Goal: Information Seeking & Learning: Find specific fact

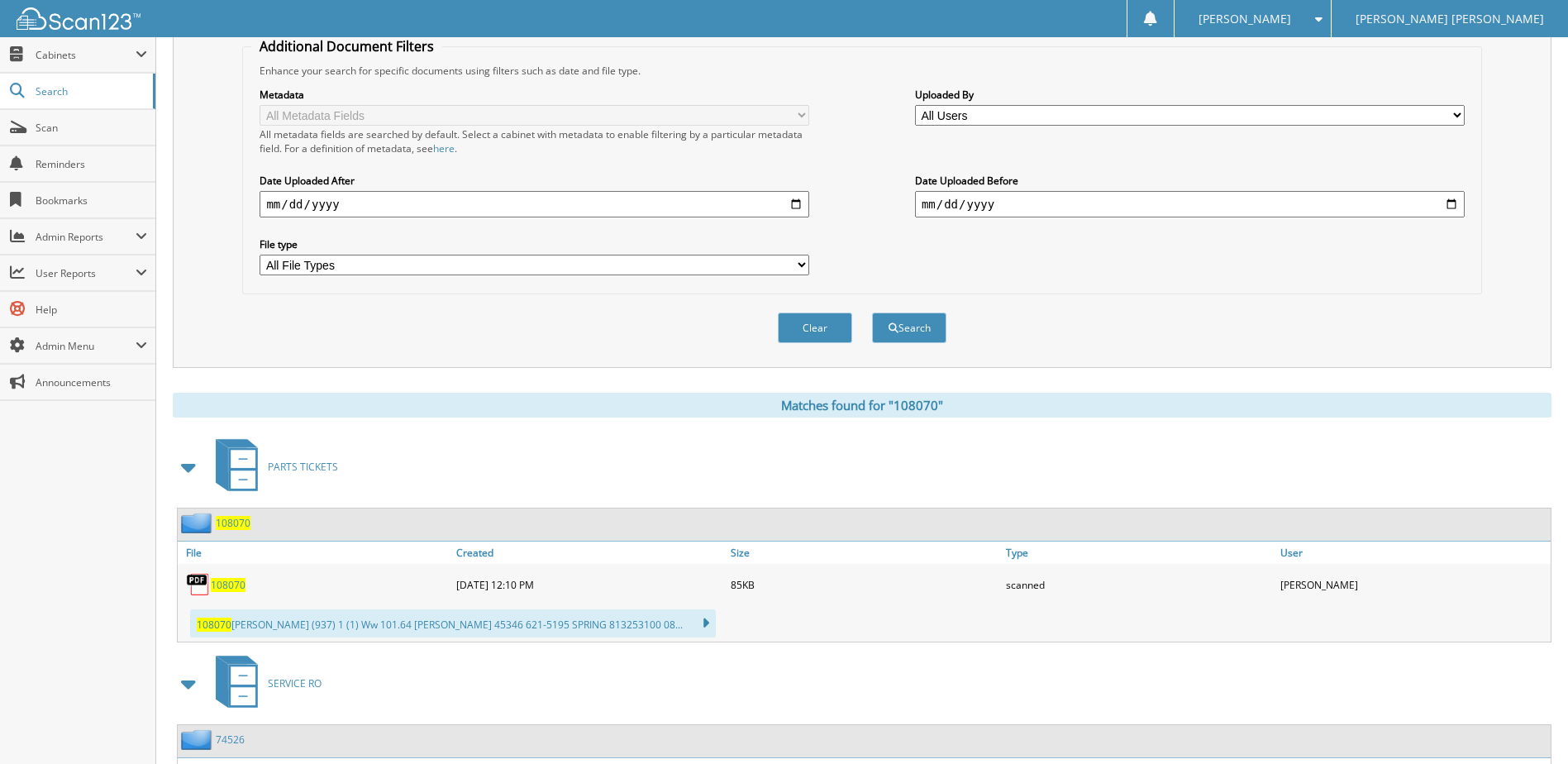
scroll to position [496, 0]
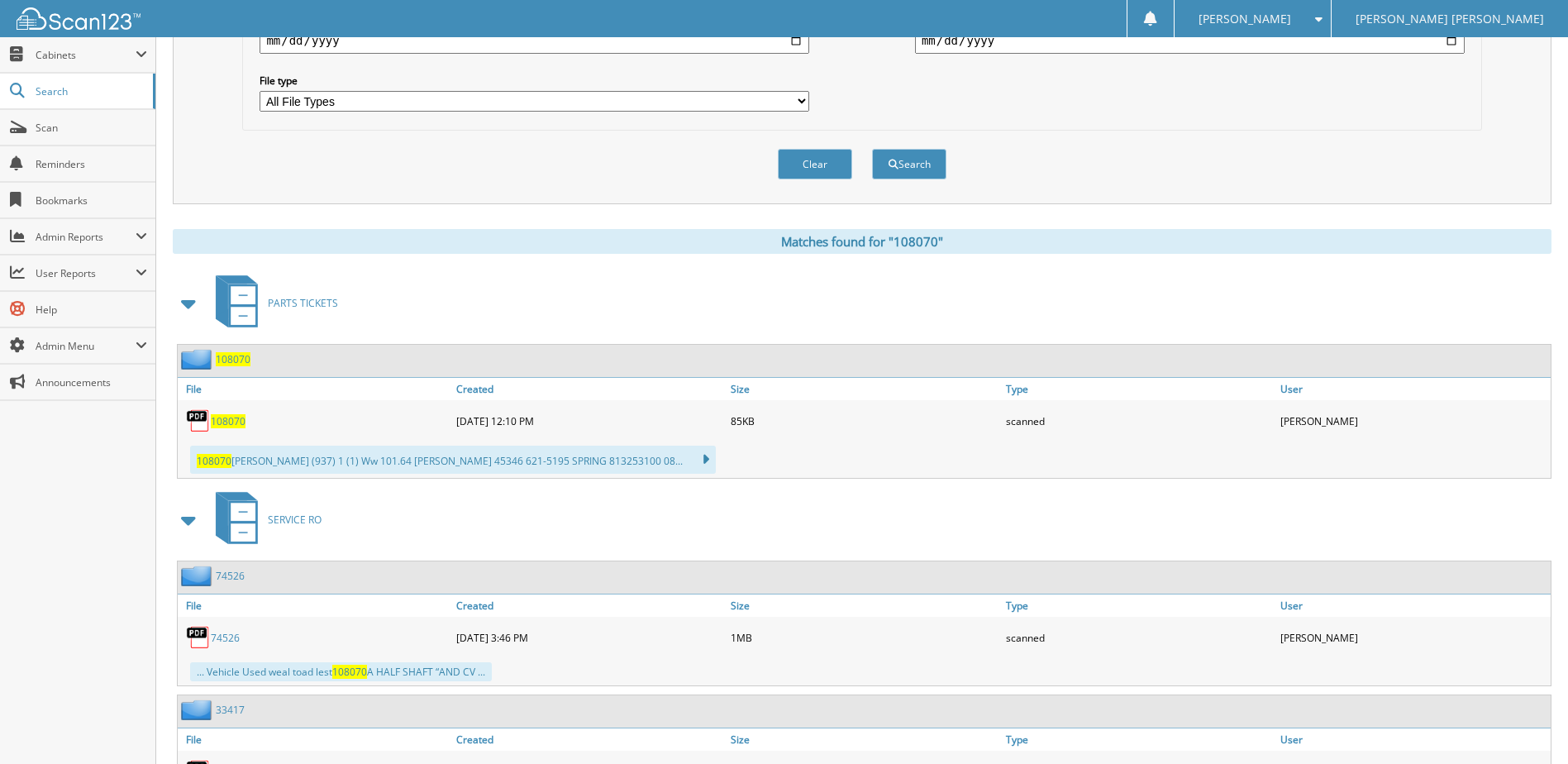
click at [240, 423] on span "108070" at bounding box center [228, 421] width 35 height 14
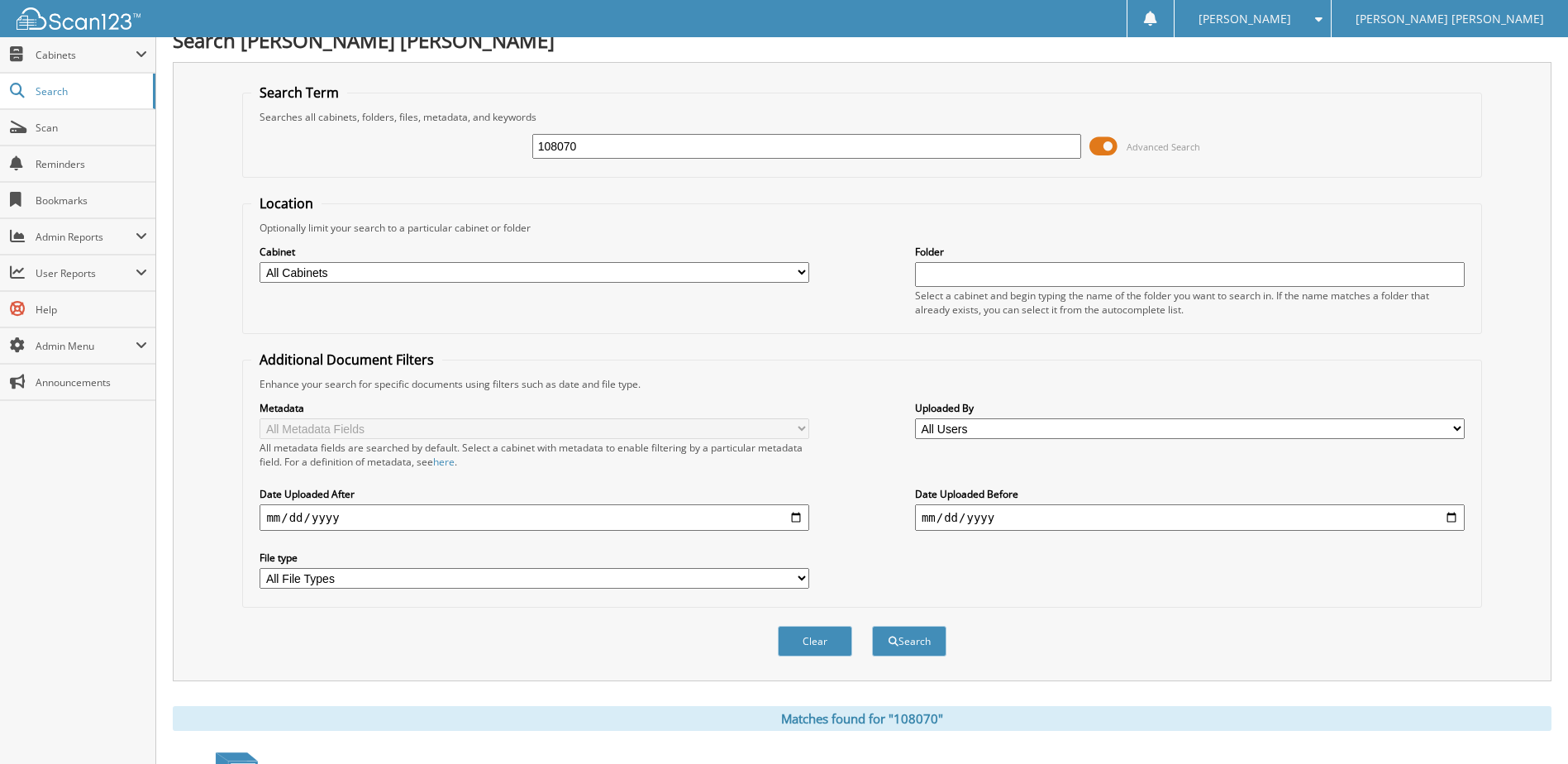
scroll to position [0, 0]
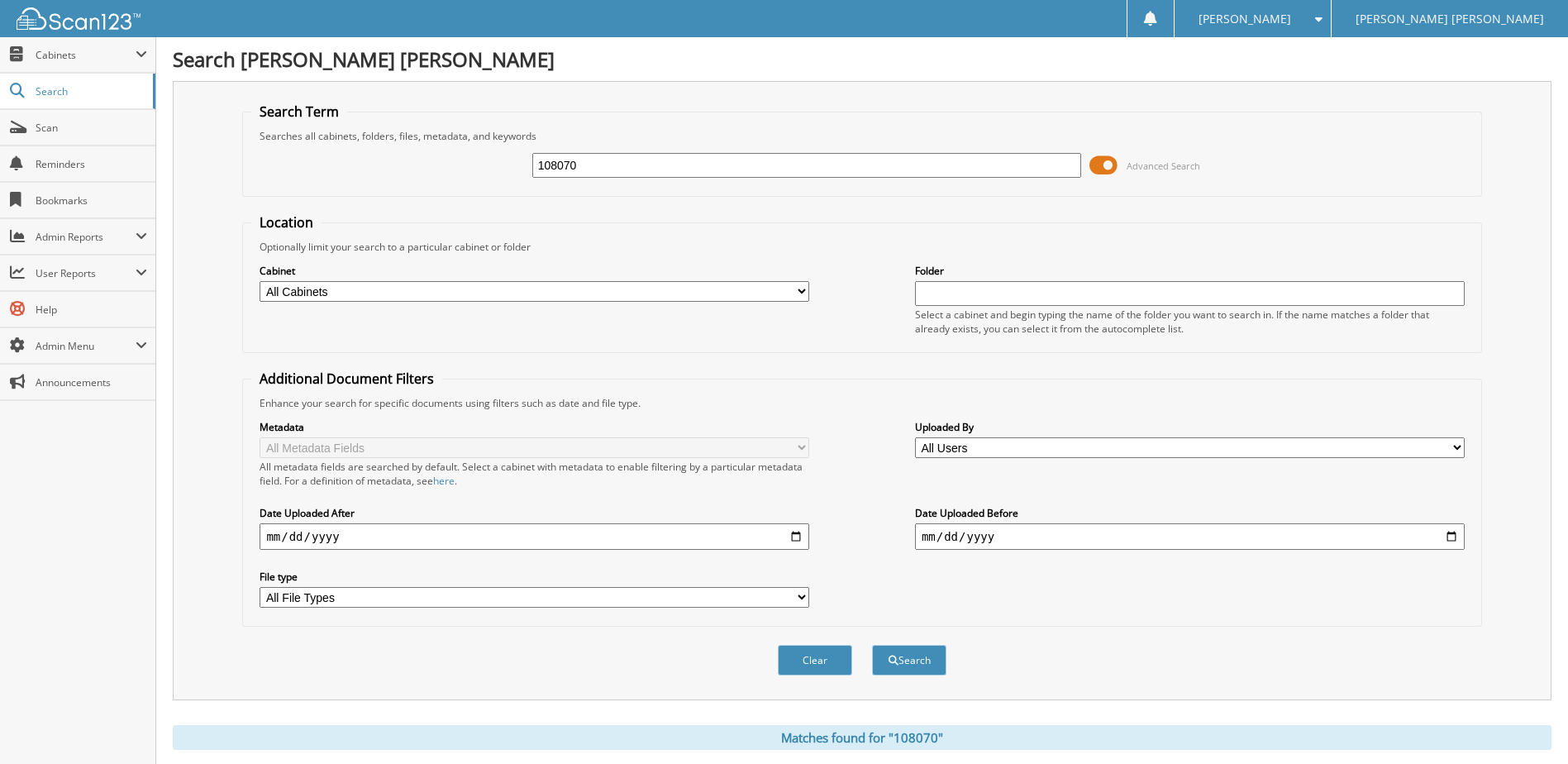
click at [602, 170] on input "108070" at bounding box center [807, 166] width 550 height 25
click at [510, 293] on select "All Cabinets BANK STATEMENTS BDC BODY SHOP MISC BRYAN KNAPP CAR DEALS CASHIER" at bounding box center [534, 291] width 550 height 21
select select "11325"
click at [259, 281] on select "All Cabinets BANK STATEMENTS BDC BODY SHOP MISC BRYAN KNAPP CAR DEALS CASHIER" at bounding box center [534, 291] width 550 height 21
drag, startPoint x: 597, startPoint y: 162, endPoint x: 421, endPoint y: 176, distance: 176.6
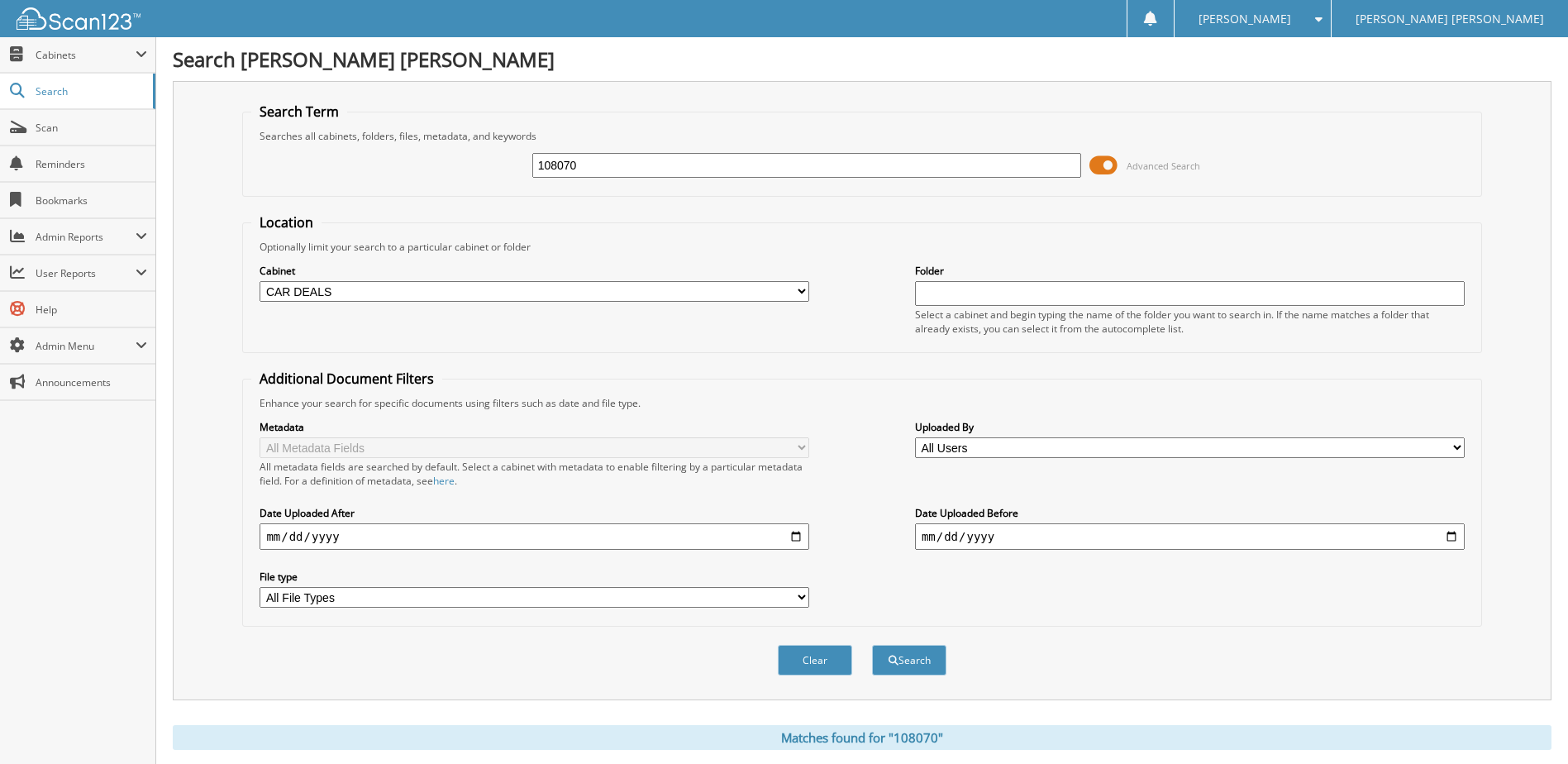
click at [423, 174] on div "108070 Advanced Search" at bounding box center [861, 166] width 1221 height 45
type input "3244a"
click at [871, 645] on button "Search" at bounding box center [908, 660] width 74 height 31
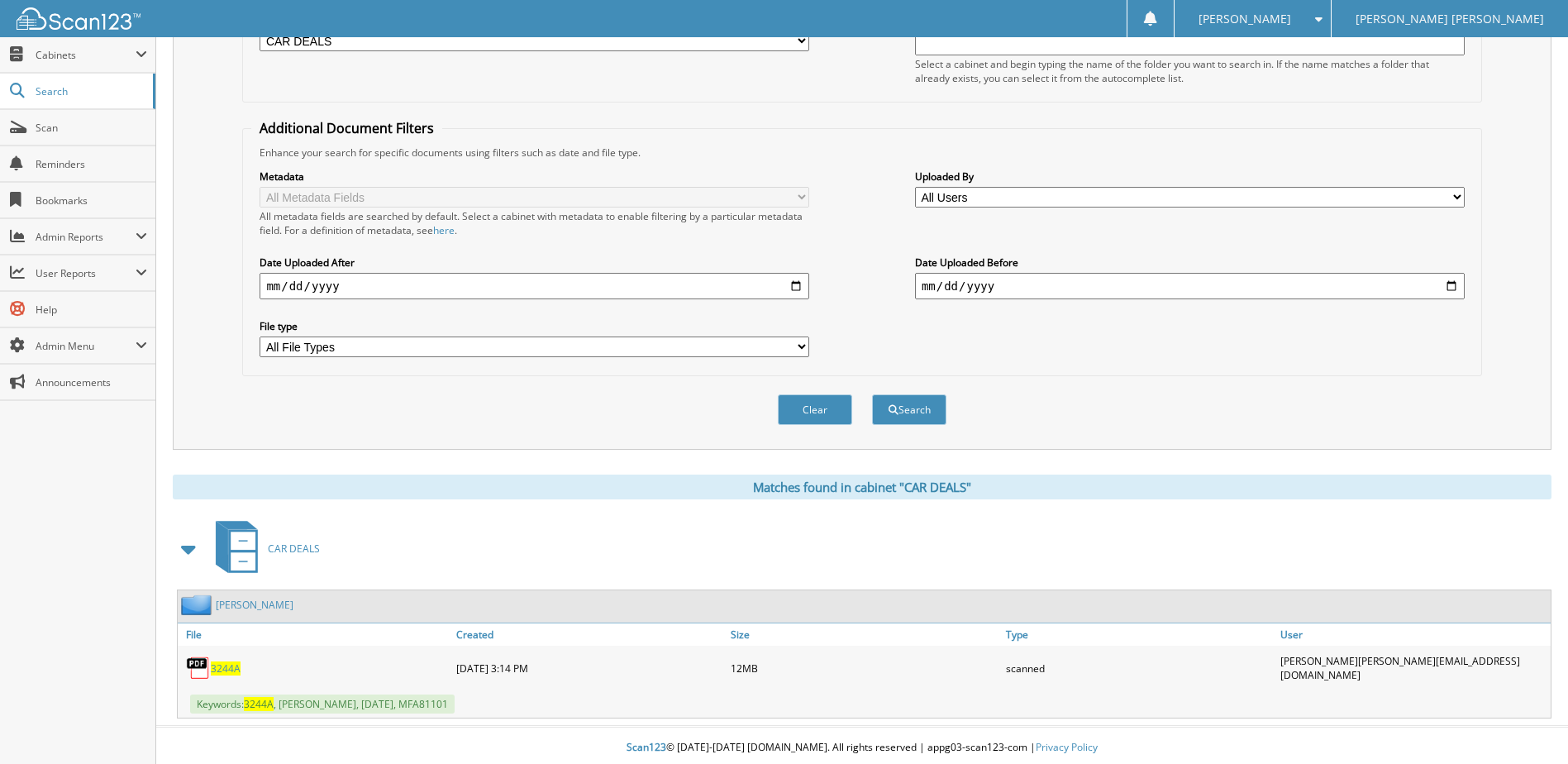
scroll to position [252, 0]
click at [214, 661] on span "3244A" at bounding box center [226, 667] width 30 height 14
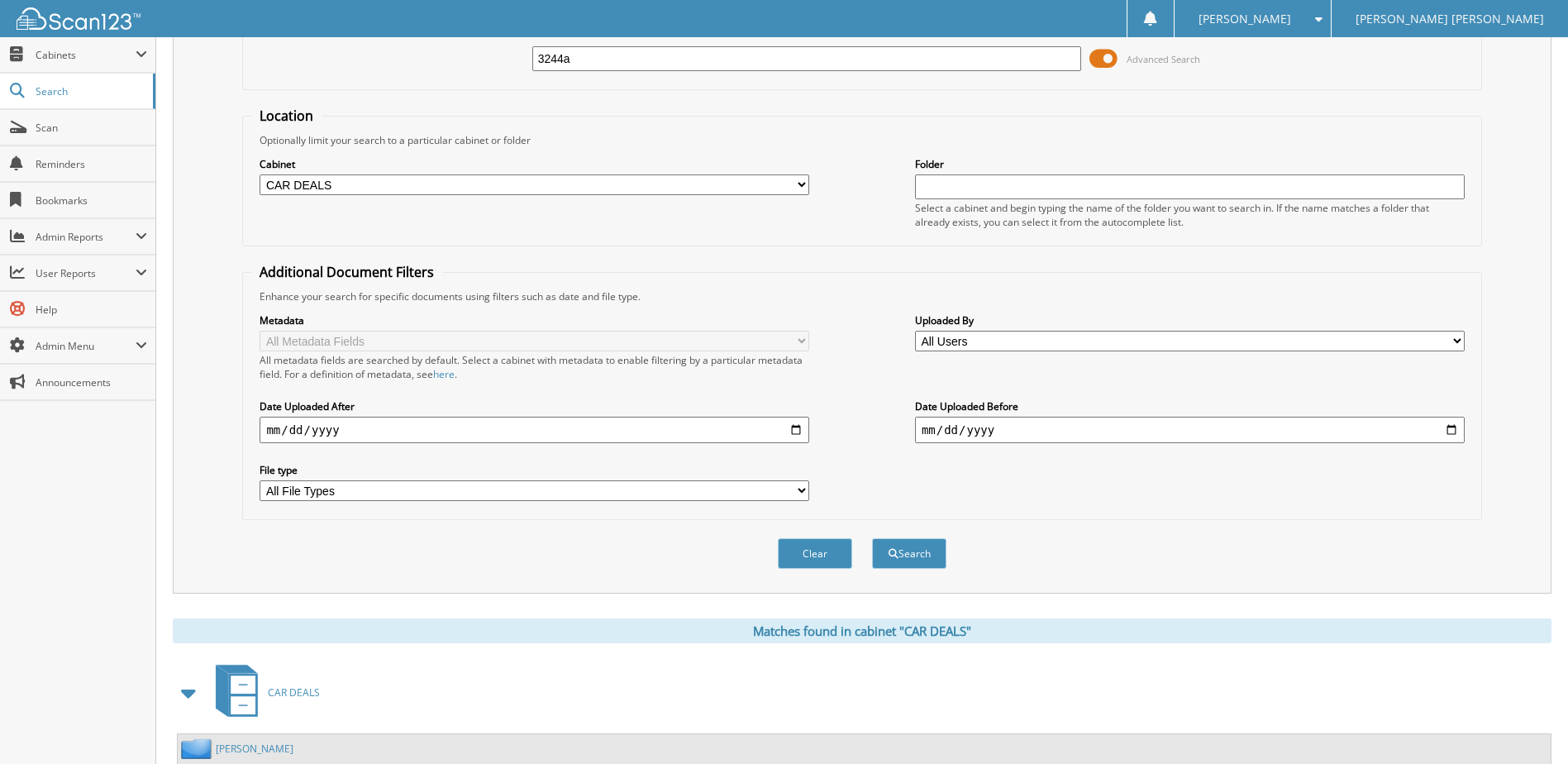
scroll to position [0, 0]
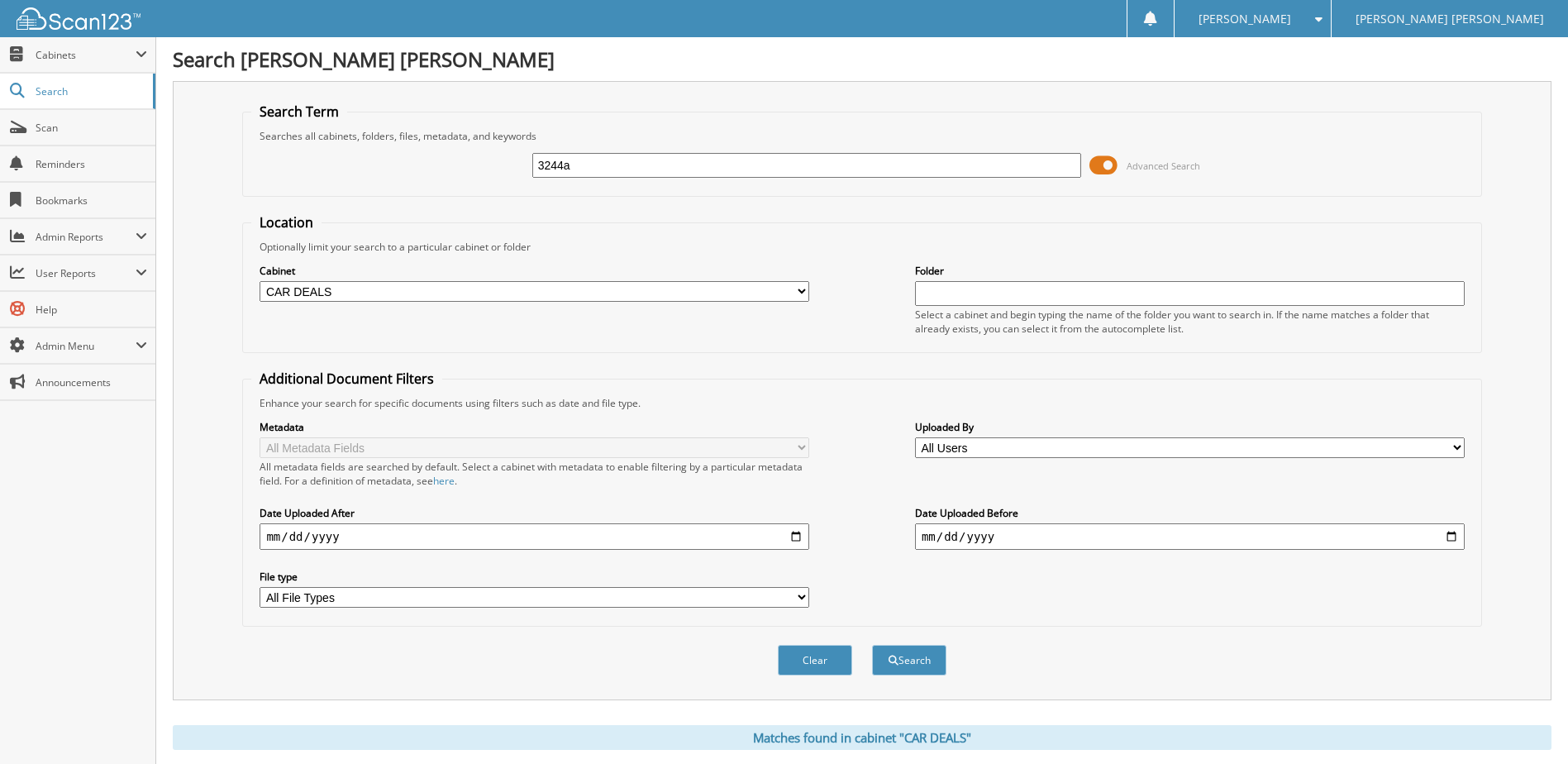
drag, startPoint x: 583, startPoint y: 172, endPoint x: 452, endPoint y: 155, distance: 132.1
click at [462, 157] on div "3244a Advanced Search" at bounding box center [861, 166] width 1221 height 45
type input "3286a"
click at [871, 645] on button "Search" at bounding box center [908, 660] width 74 height 31
click at [582, 162] on input "3286a" at bounding box center [807, 166] width 550 height 25
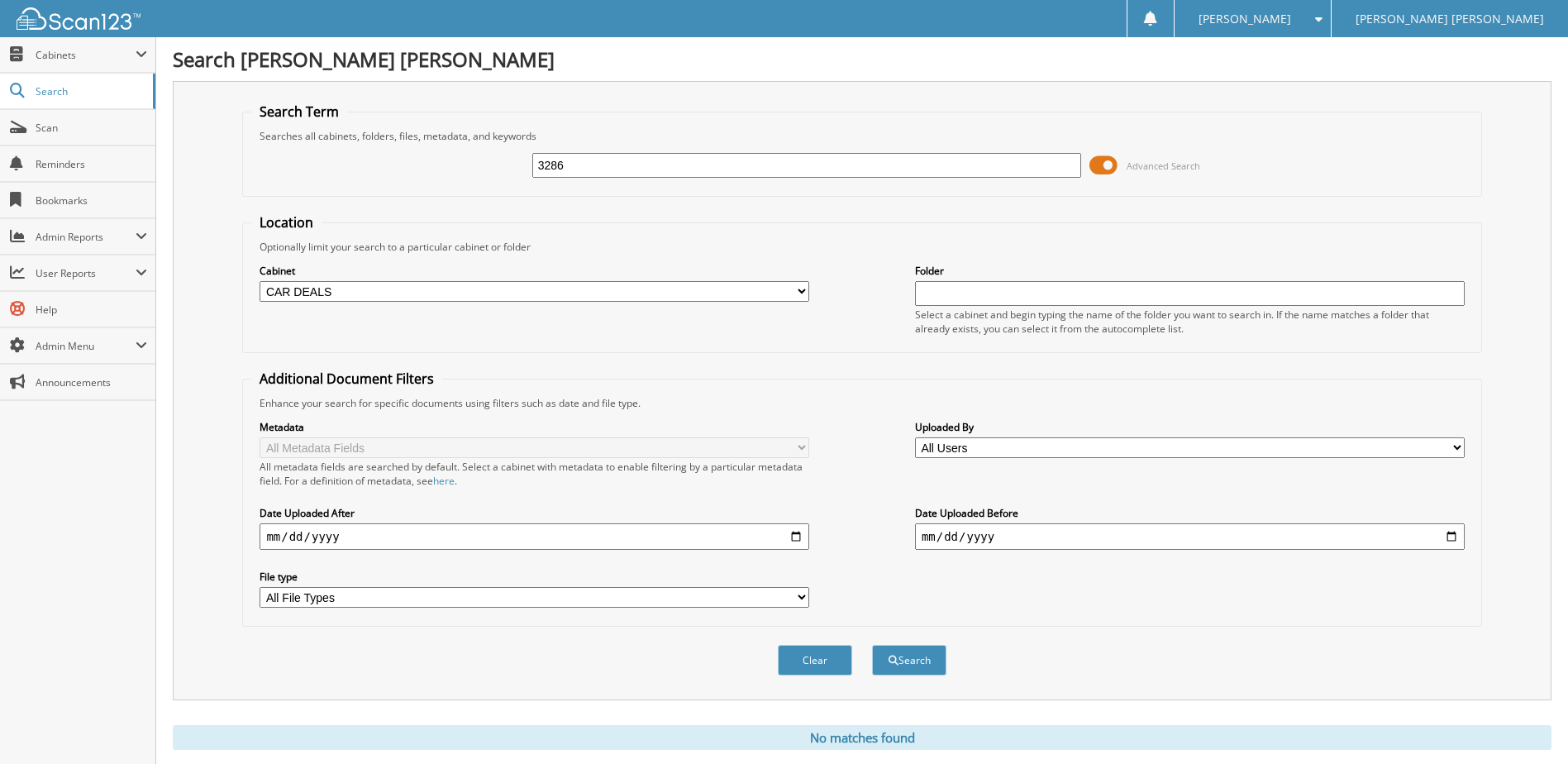
type input "3286"
click at [871, 645] on button "Search" at bounding box center [908, 660] width 74 height 31
drag, startPoint x: 446, startPoint y: 295, endPoint x: 437, endPoint y: 296, distance: 9.1
click at [446, 295] on select "All Cabinets BANK STATEMENTS BDC BODY SHOP MISC [PERSON_NAME] CAR DEALS CASHIER" at bounding box center [534, 291] width 550 height 21
select select
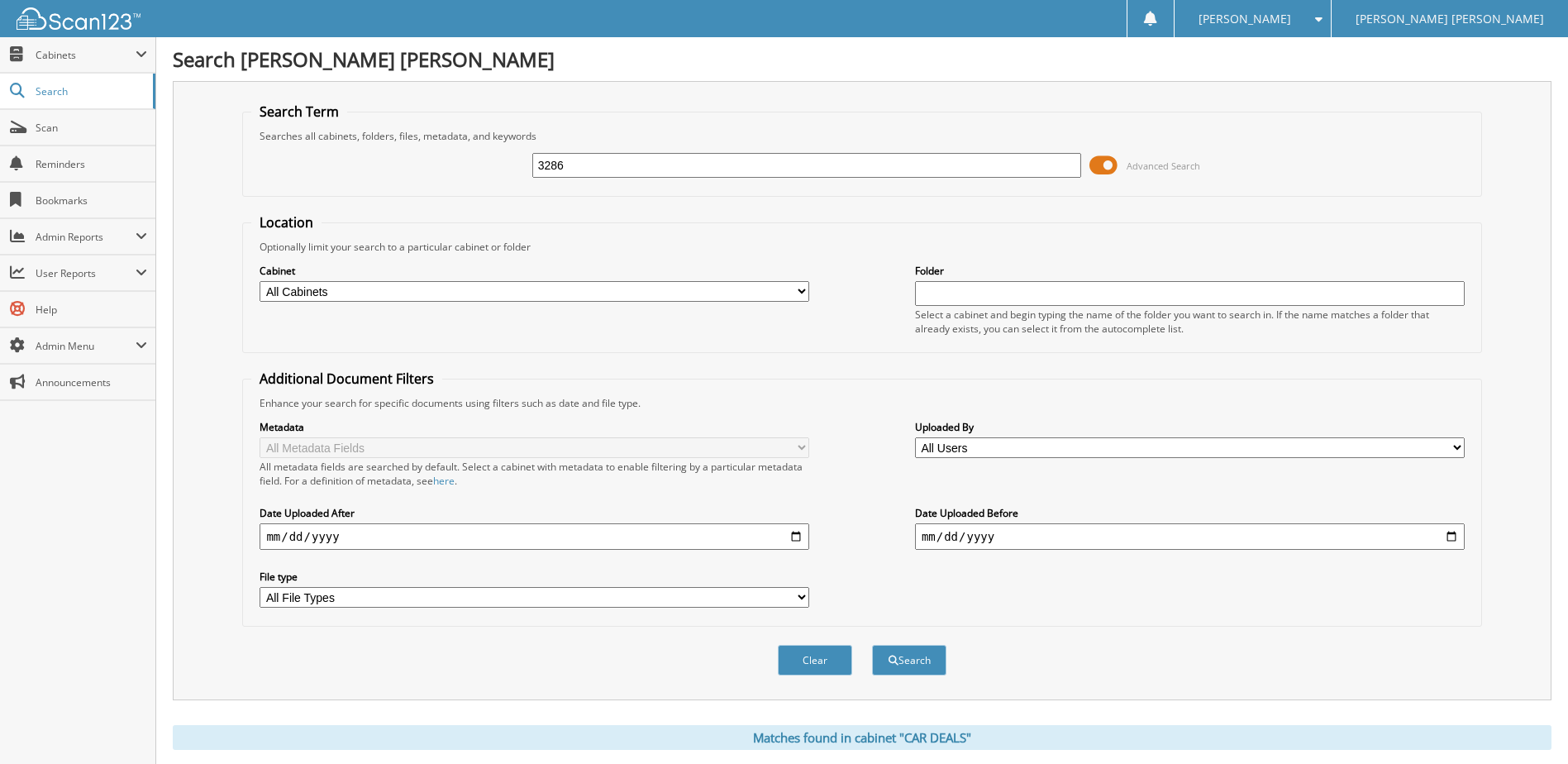
click at [259, 281] on select "All Cabinets BANK STATEMENTS BDC BODY SHOP MISC [PERSON_NAME] CAR DEALS CASHIER" at bounding box center [534, 291] width 550 height 21
click at [599, 165] on input "3286" at bounding box center [807, 166] width 550 height 25
type input "79465"
click at [871, 645] on button "Search" at bounding box center [908, 660] width 74 height 31
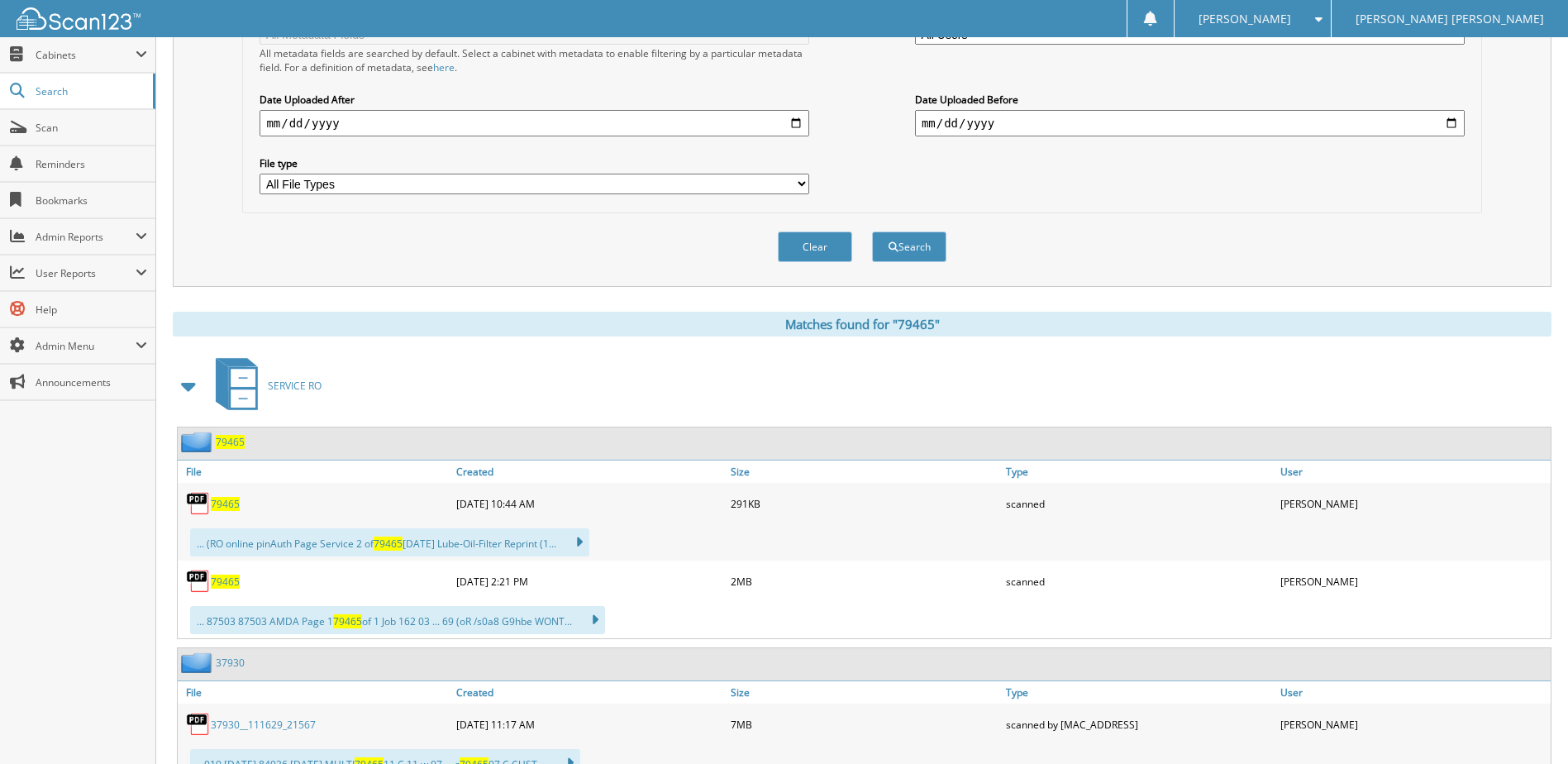
scroll to position [413, 0]
click at [225, 582] on span "79465" at bounding box center [225, 581] width 29 height 14
click at [220, 583] on span "79465" at bounding box center [225, 581] width 29 height 14
click at [232, 504] on span "79465" at bounding box center [225, 503] width 29 height 14
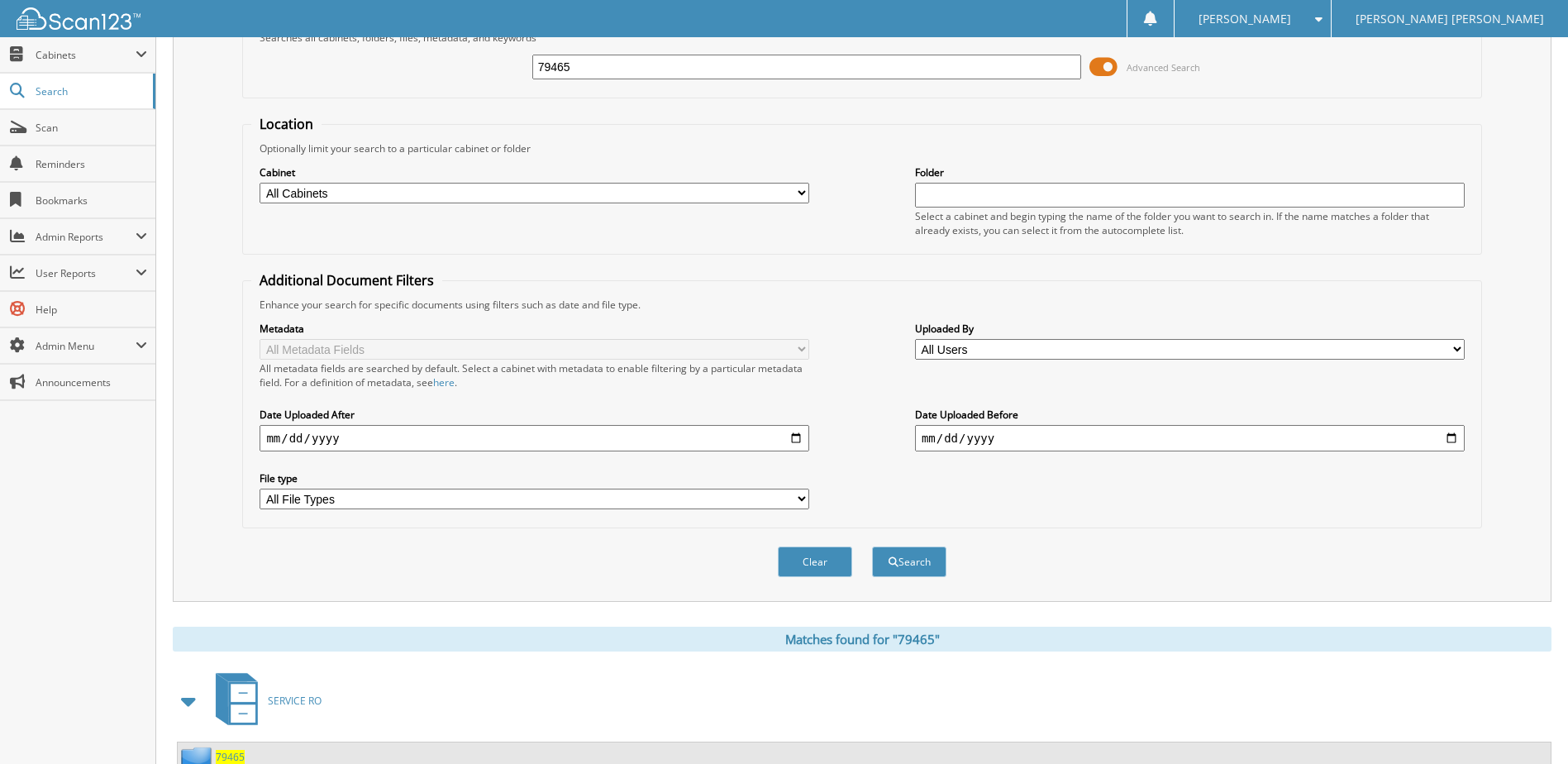
scroll to position [0, 0]
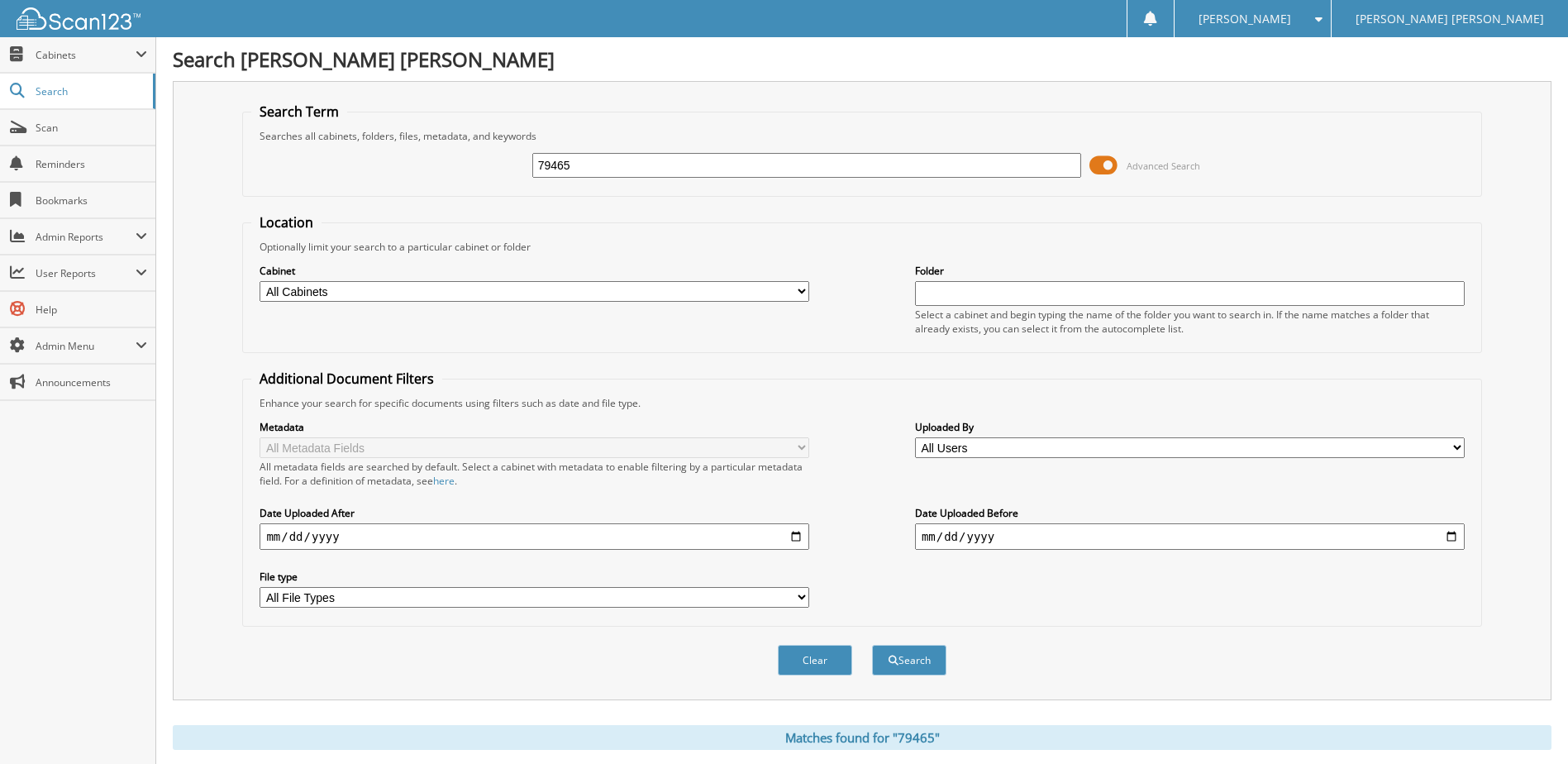
drag, startPoint x: 582, startPoint y: 164, endPoint x: 483, endPoint y: 162, distance: 99.0
click at [494, 162] on div "79465 Advanced Search" at bounding box center [861, 166] width 1221 height 45
type input "107285"
click at [871, 645] on button "Search" at bounding box center [908, 660] width 74 height 31
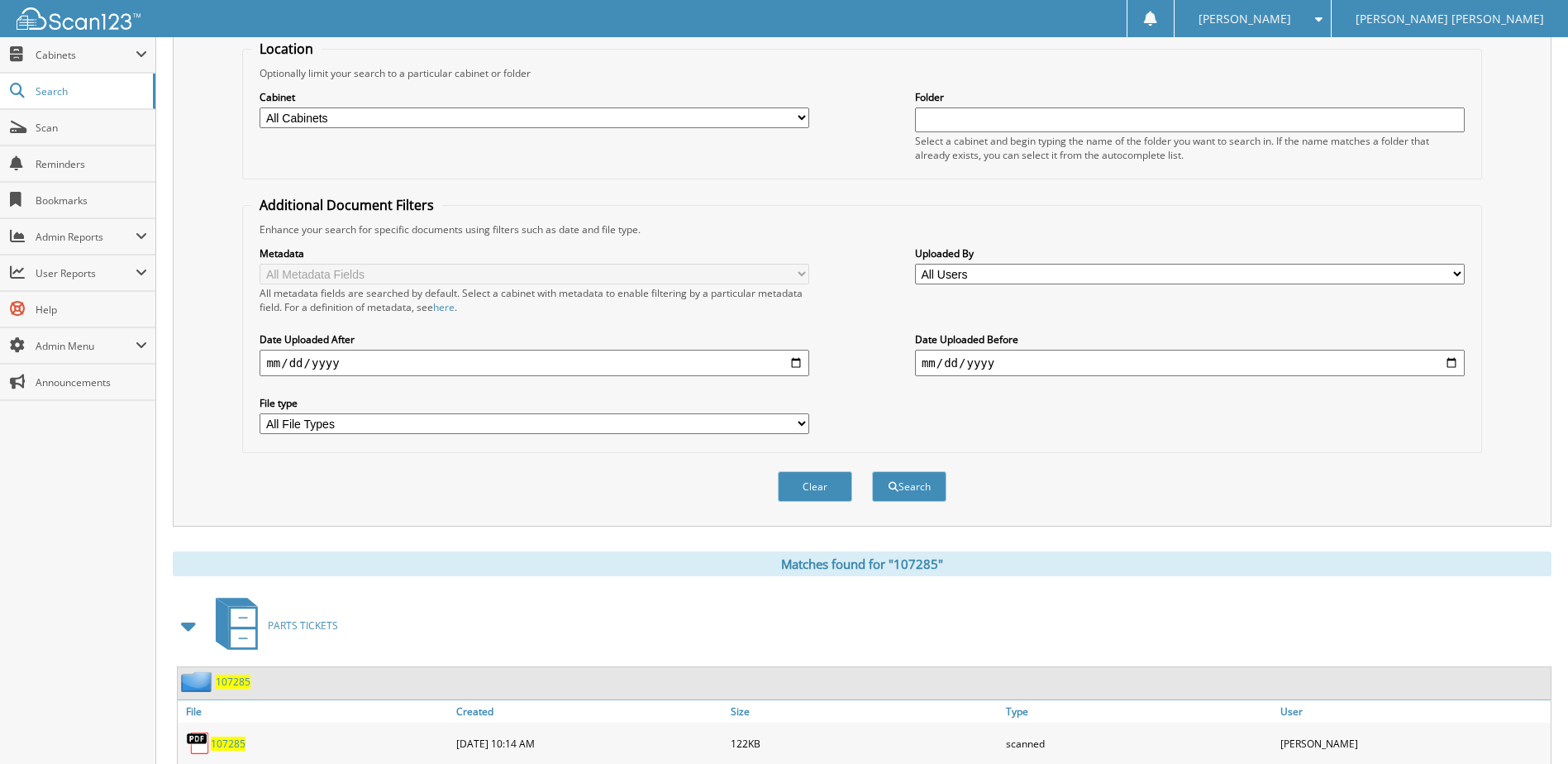
scroll to position [252, 0]
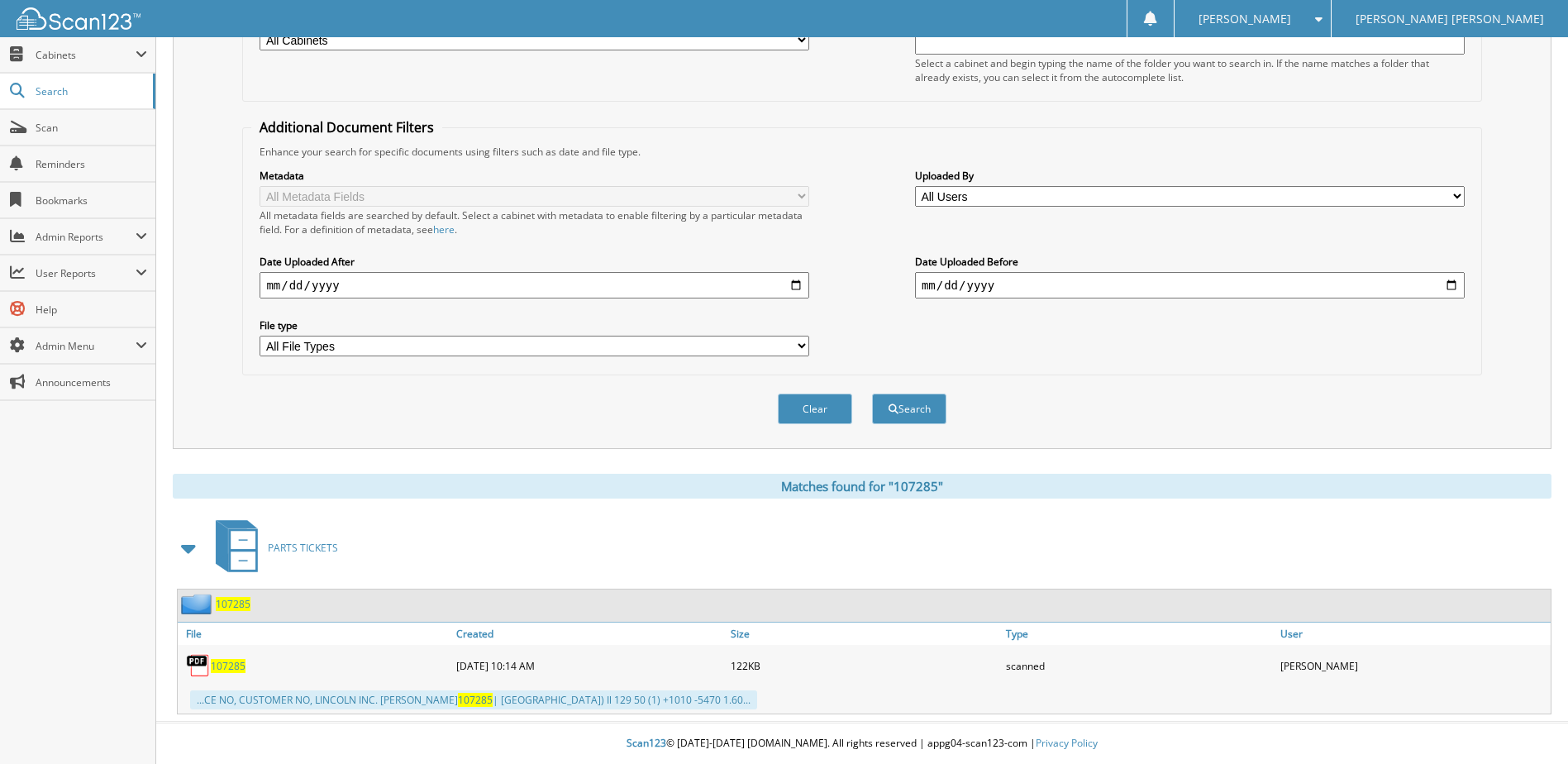
click at [216, 663] on span "107285" at bounding box center [228, 666] width 35 height 14
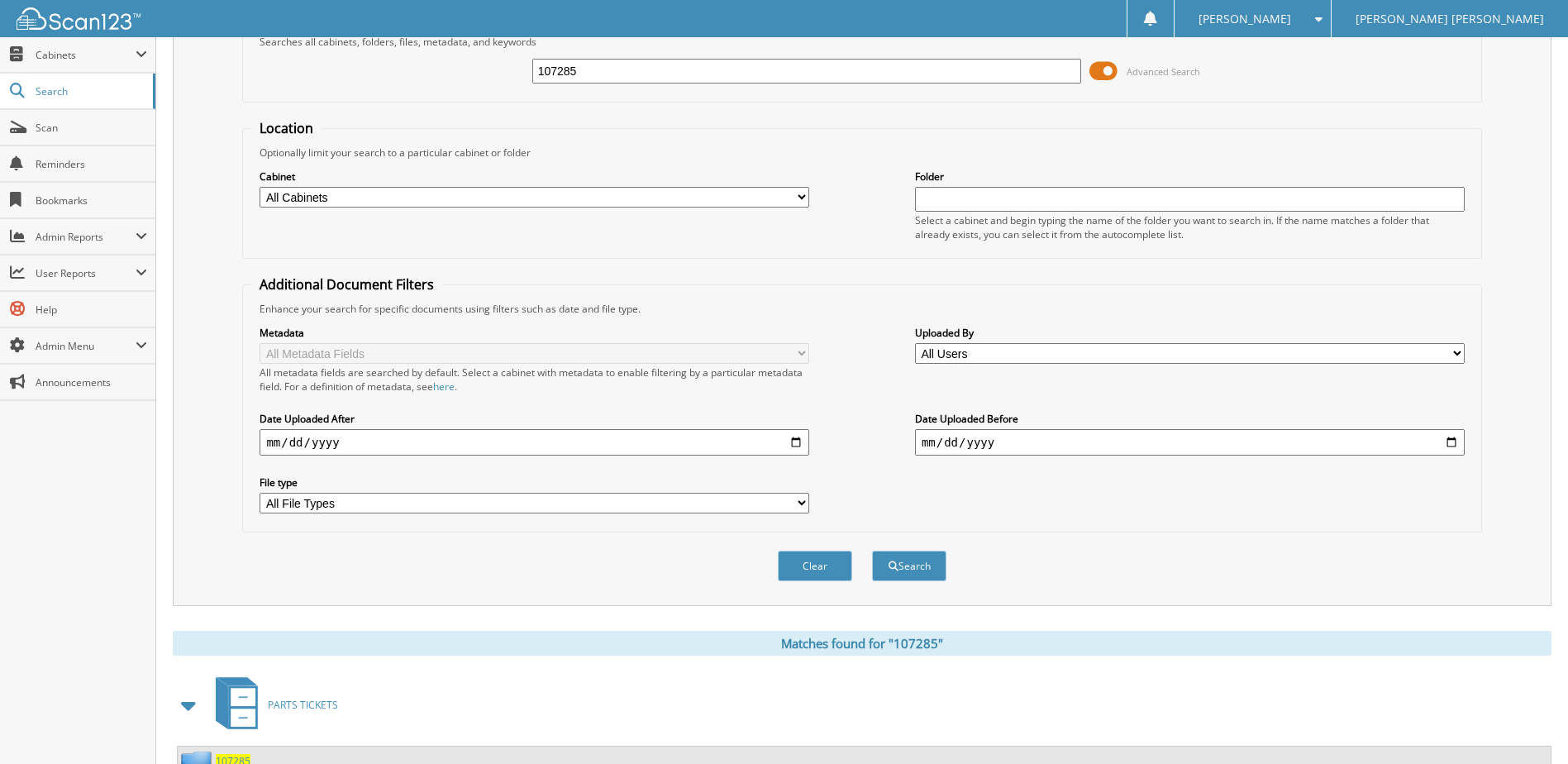
scroll to position [0, 0]
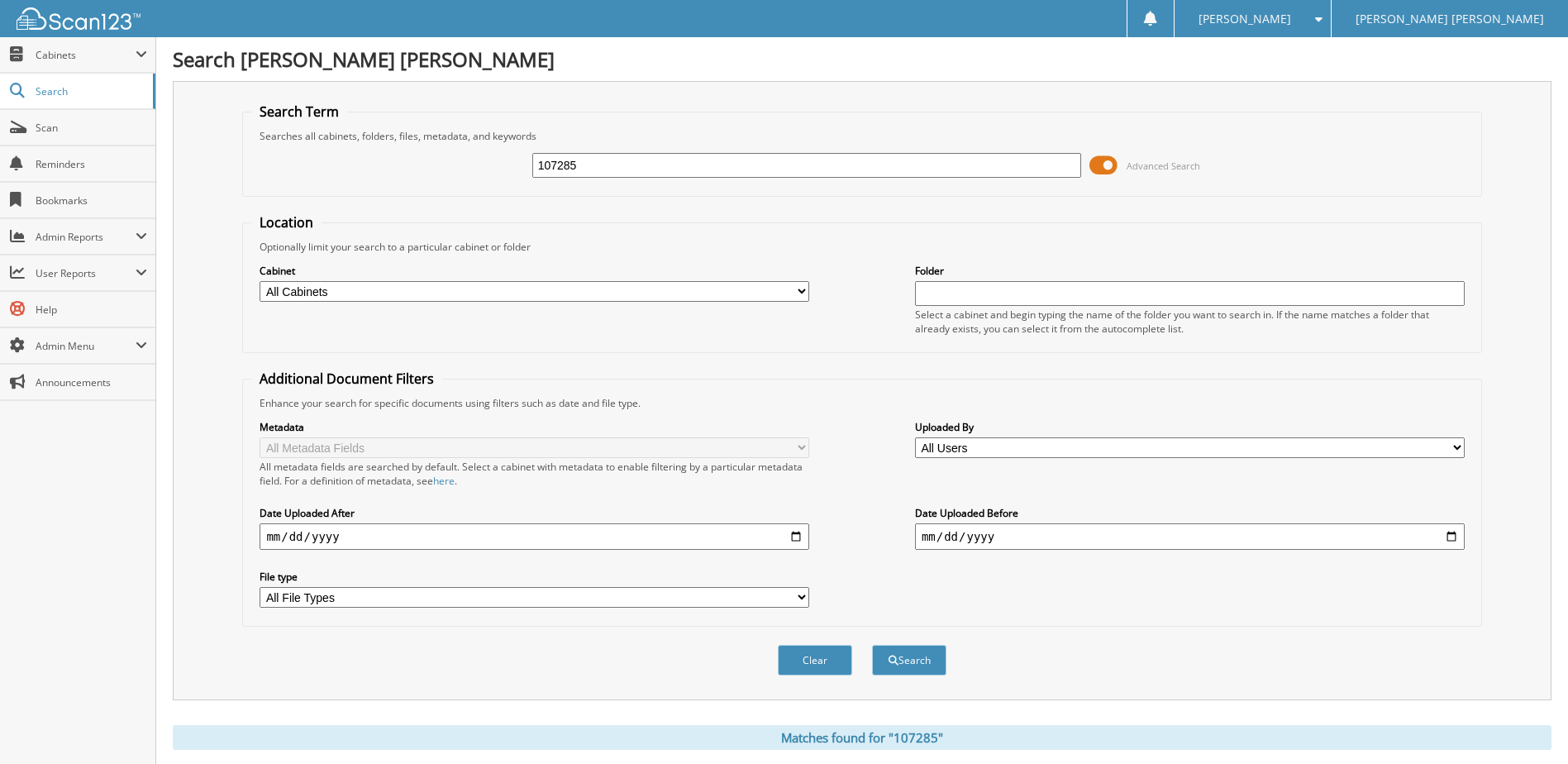
drag, startPoint x: 602, startPoint y: 171, endPoint x: 481, endPoint y: 167, distance: 121.1
click at [500, 163] on div "107285 Advanced Search" at bounding box center [861, 166] width 1221 height 45
type input "76260"
click at [871, 645] on button "Search" at bounding box center [908, 660] width 74 height 31
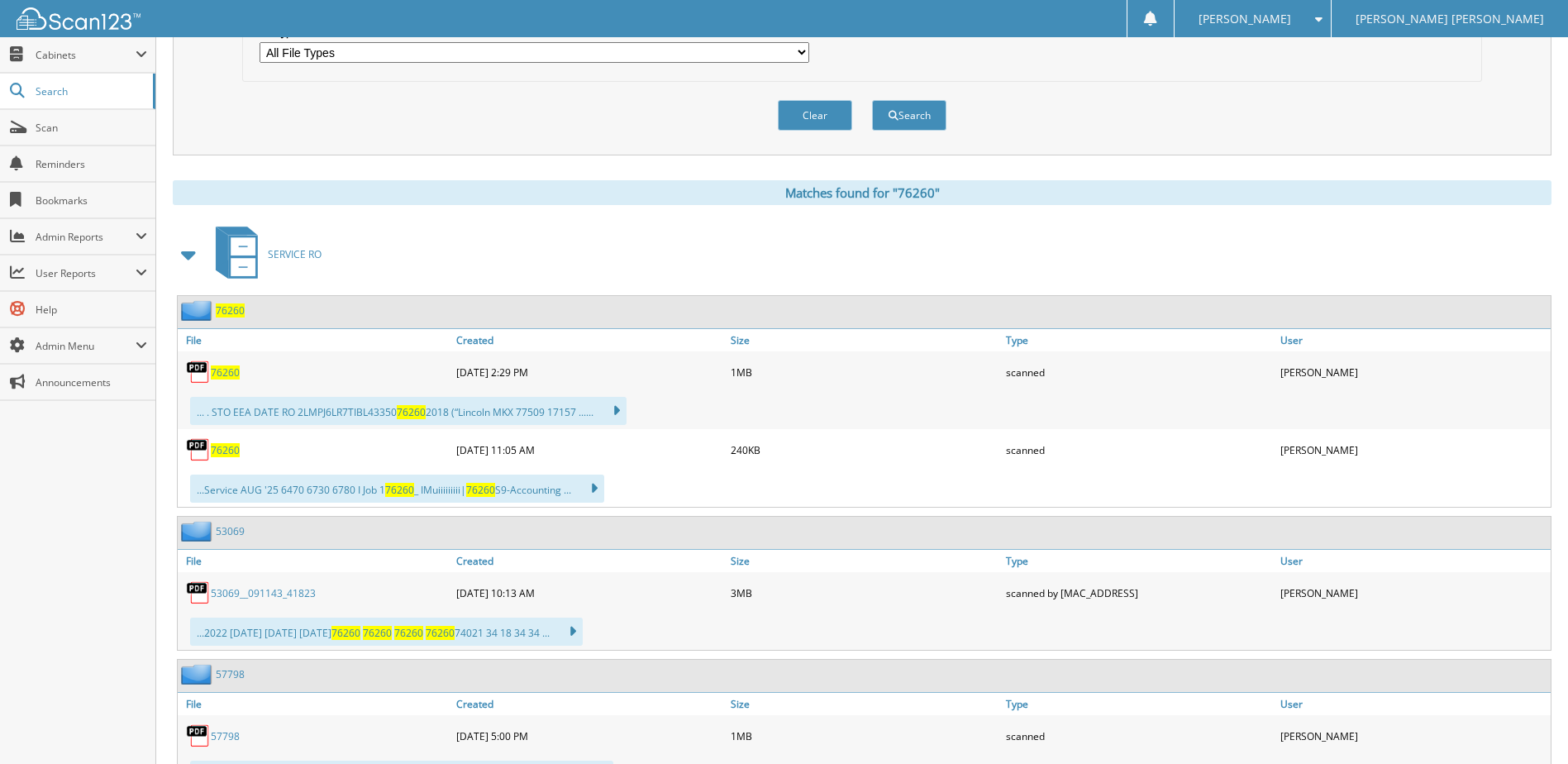
scroll to position [578, 0]
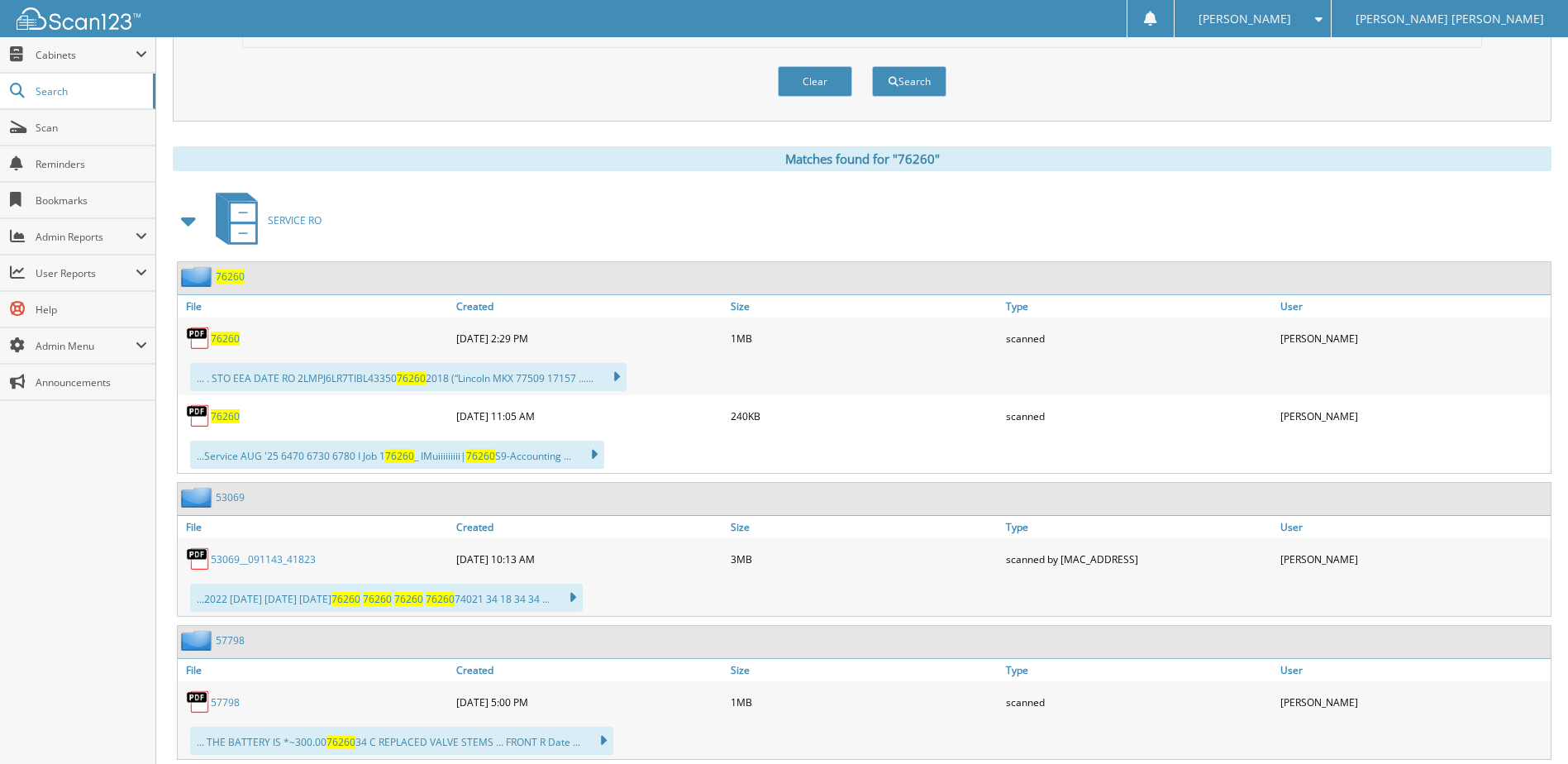
click at [232, 416] on span "76260" at bounding box center [225, 416] width 29 height 14
click at [65, 59] on span "Cabinets" at bounding box center [86, 55] width 100 height 14
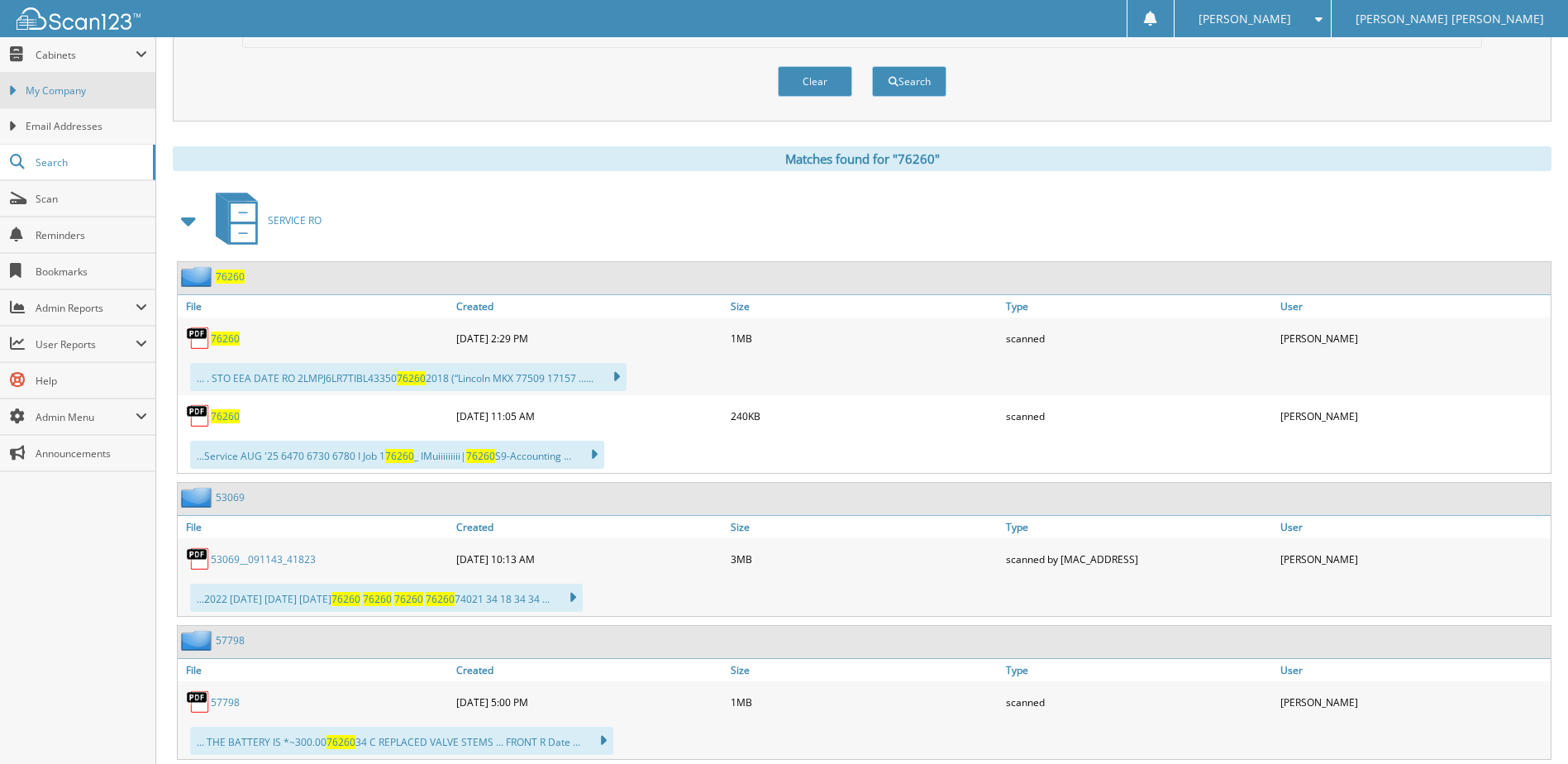
click at [56, 82] on link "My Company" at bounding box center [77, 90] width 155 height 36
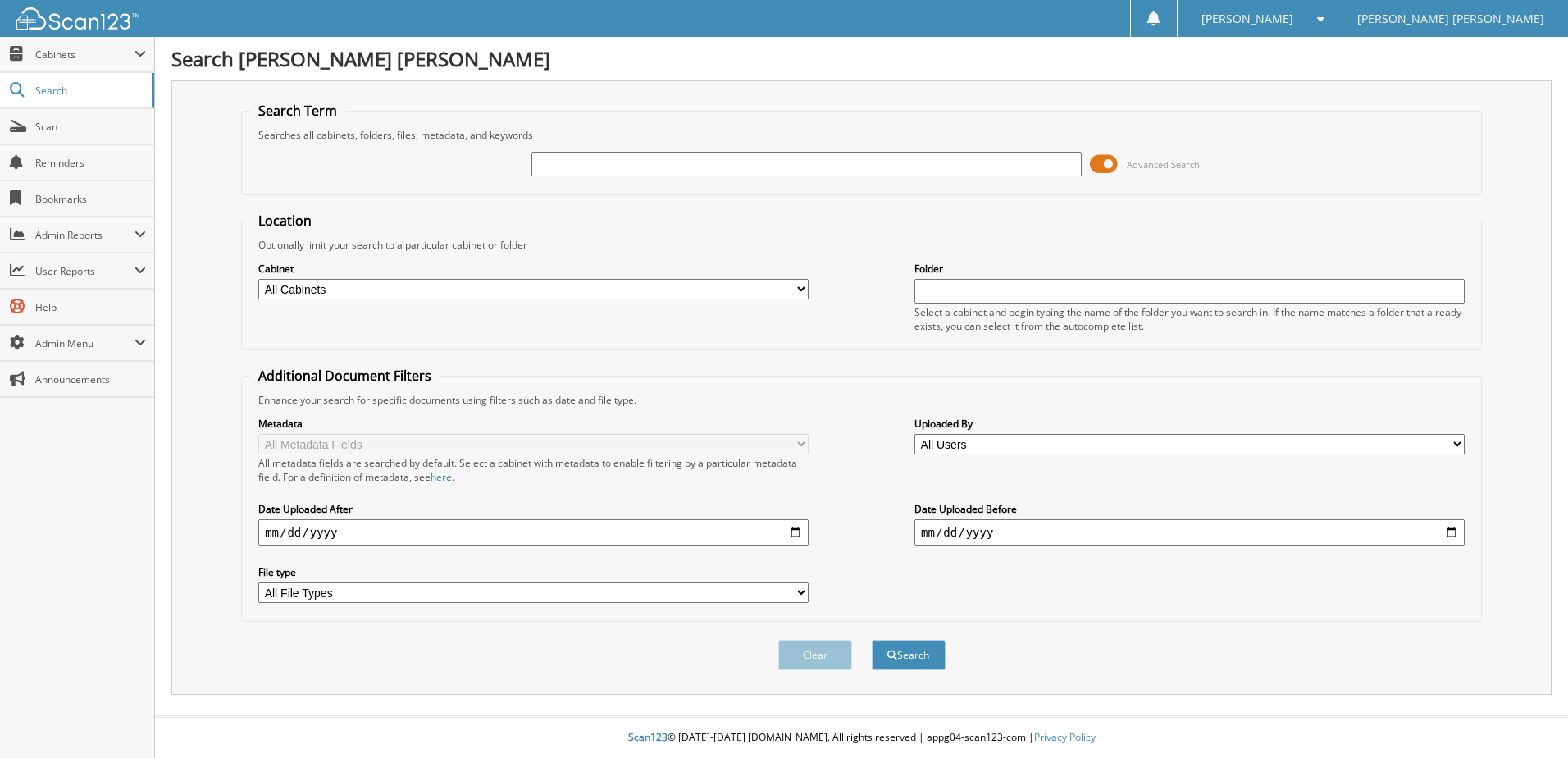
select select "11325"
click at [258, 279] on select "All Cabinets BANK STATEMENTS BDC BODY SHOP MISC [PERSON_NAME] CAR DEALS CASHIER" at bounding box center [533, 288] width 550 height 21
click at [619, 172] on input "text" at bounding box center [807, 164] width 550 height 25
type input "b475"
click at [871, 640] on button "Search" at bounding box center [908, 655] width 74 height 31
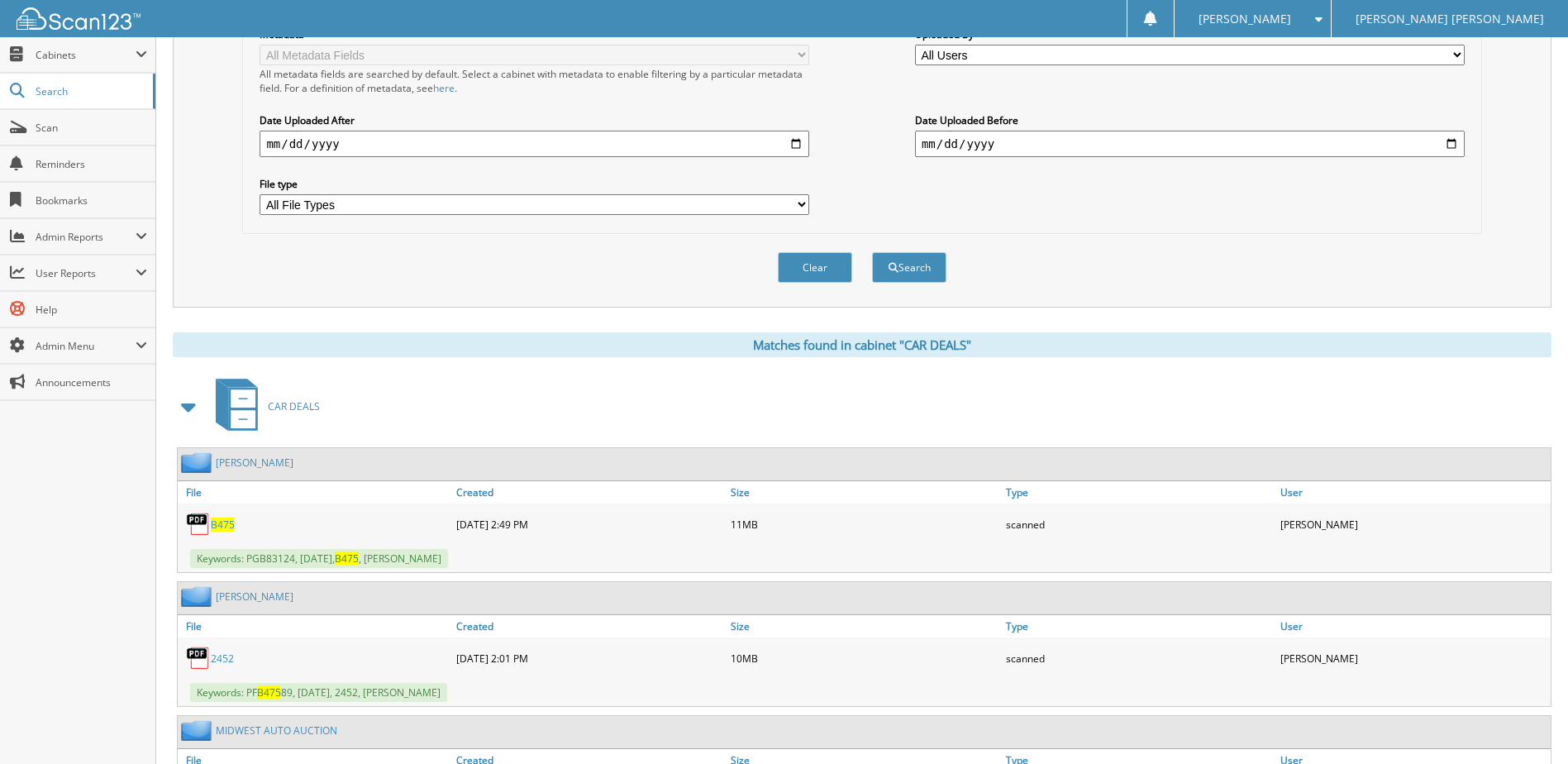
scroll to position [413, 0]
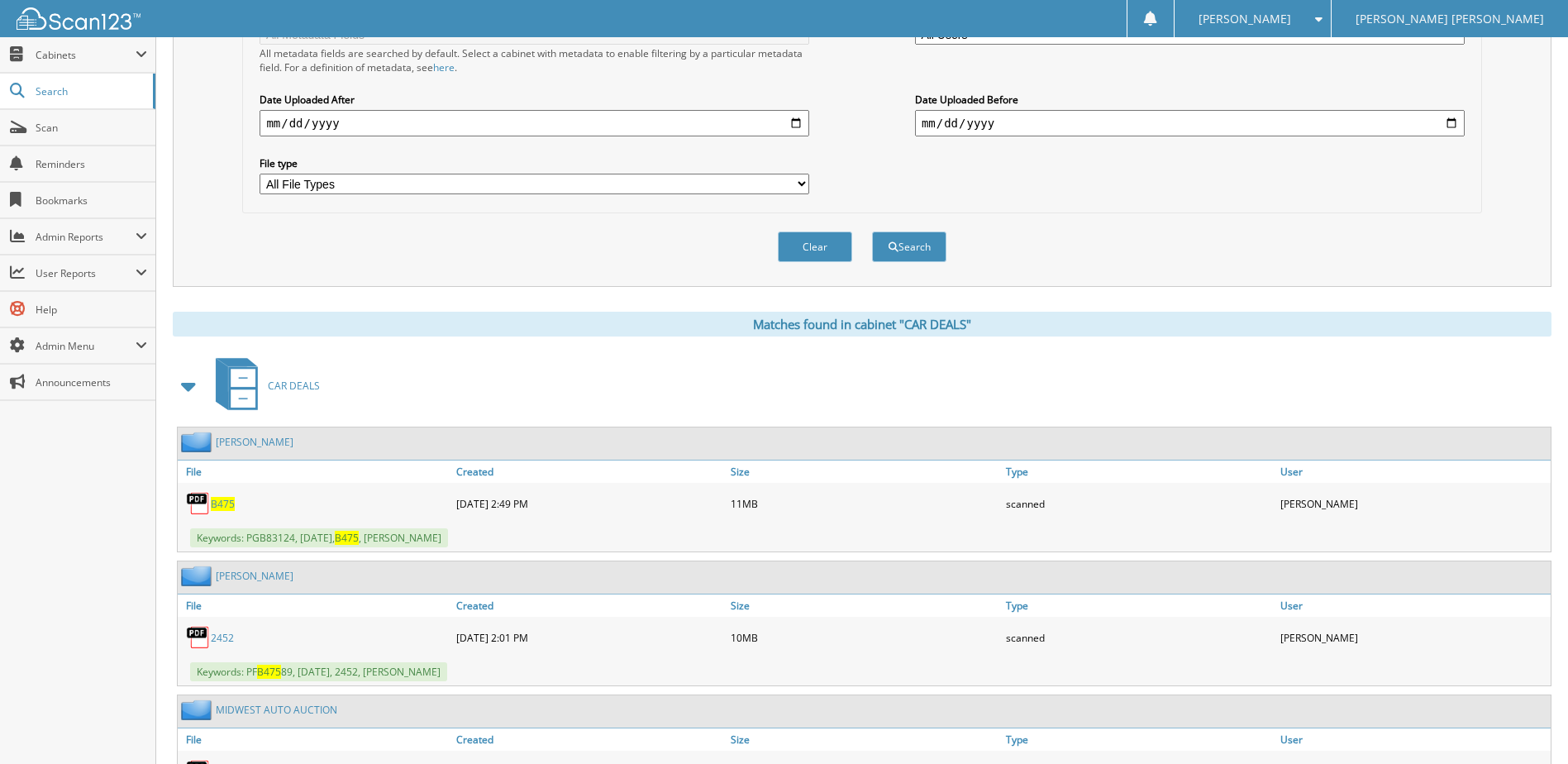
click at [226, 509] on span "B475" at bounding box center [222, 503] width 24 height 14
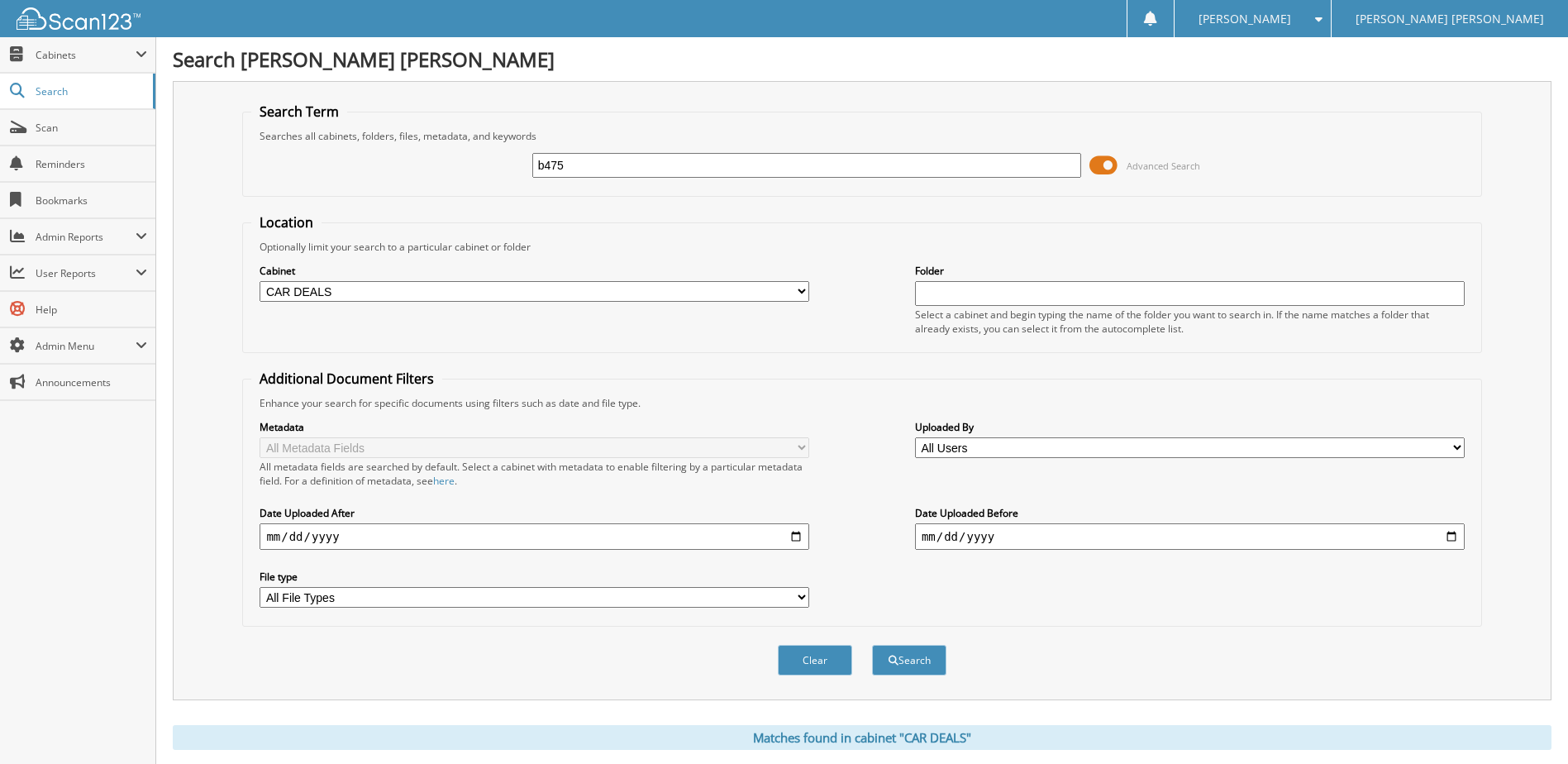
drag, startPoint x: 608, startPoint y: 170, endPoint x: 471, endPoint y: 168, distance: 137.0
click at [475, 168] on div "b475 Advanced Search" at bounding box center [861, 166] width 1221 height 45
click at [438, 285] on select "All Cabinets BANK STATEMENTS BDC BODY SHOP MISC [PERSON_NAME] CAR DEALS CASHIER" at bounding box center [534, 291] width 550 height 21
click at [477, 297] on select "All Cabinets BANK STATEMENTS BDC BODY SHOP MISC [PERSON_NAME] CAR DEALS CASHIER" at bounding box center [534, 291] width 550 height 21
select select "11196"
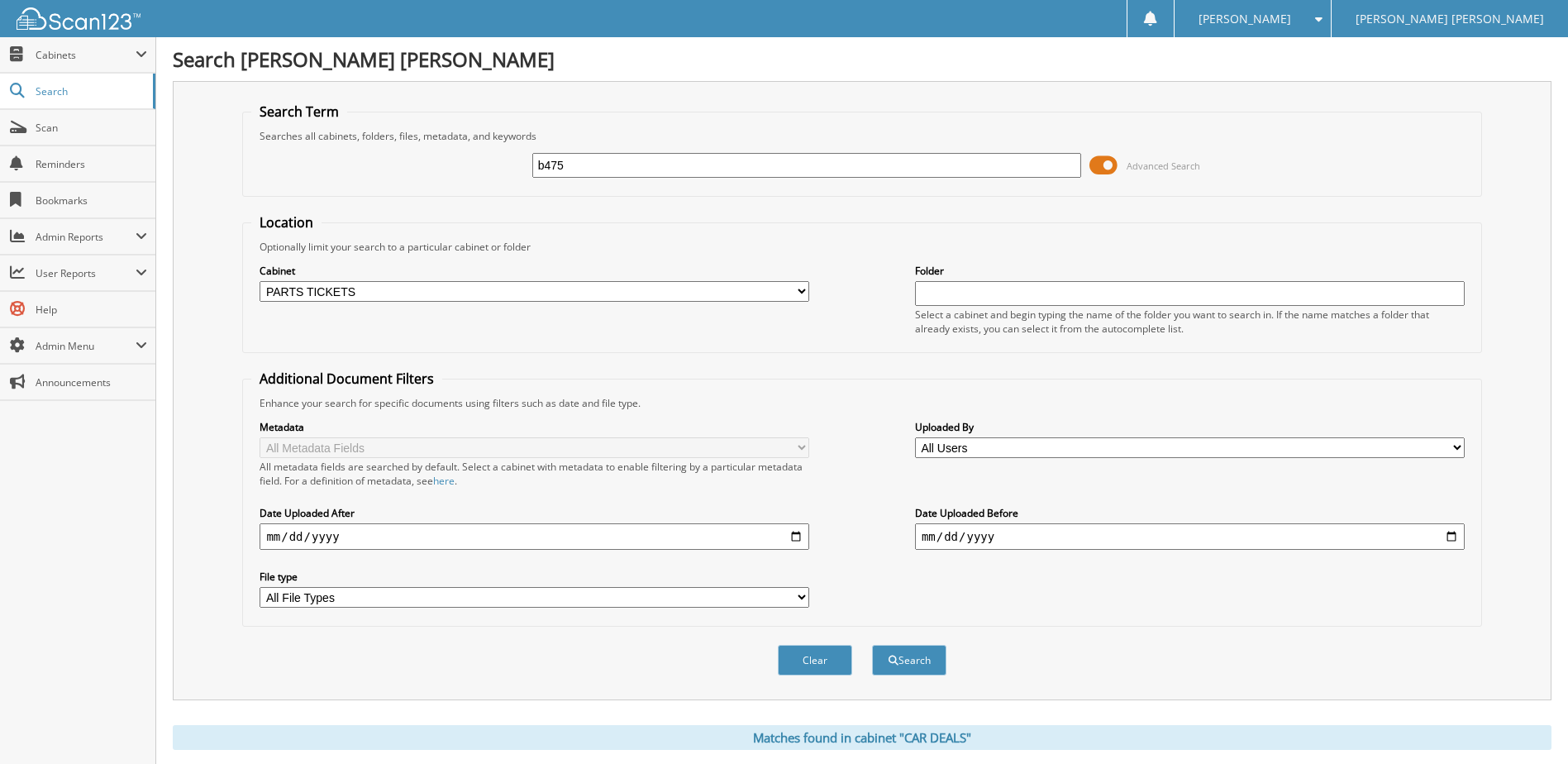
click at [259, 281] on select "All Cabinets BANK STATEMENTS BDC BODY SHOP MISC [PERSON_NAME] CAR DEALS CASHIER" at bounding box center [534, 291] width 550 height 21
type input "108069"
click at [871, 645] on button "Search" at bounding box center [908, 660] width 74 height 31
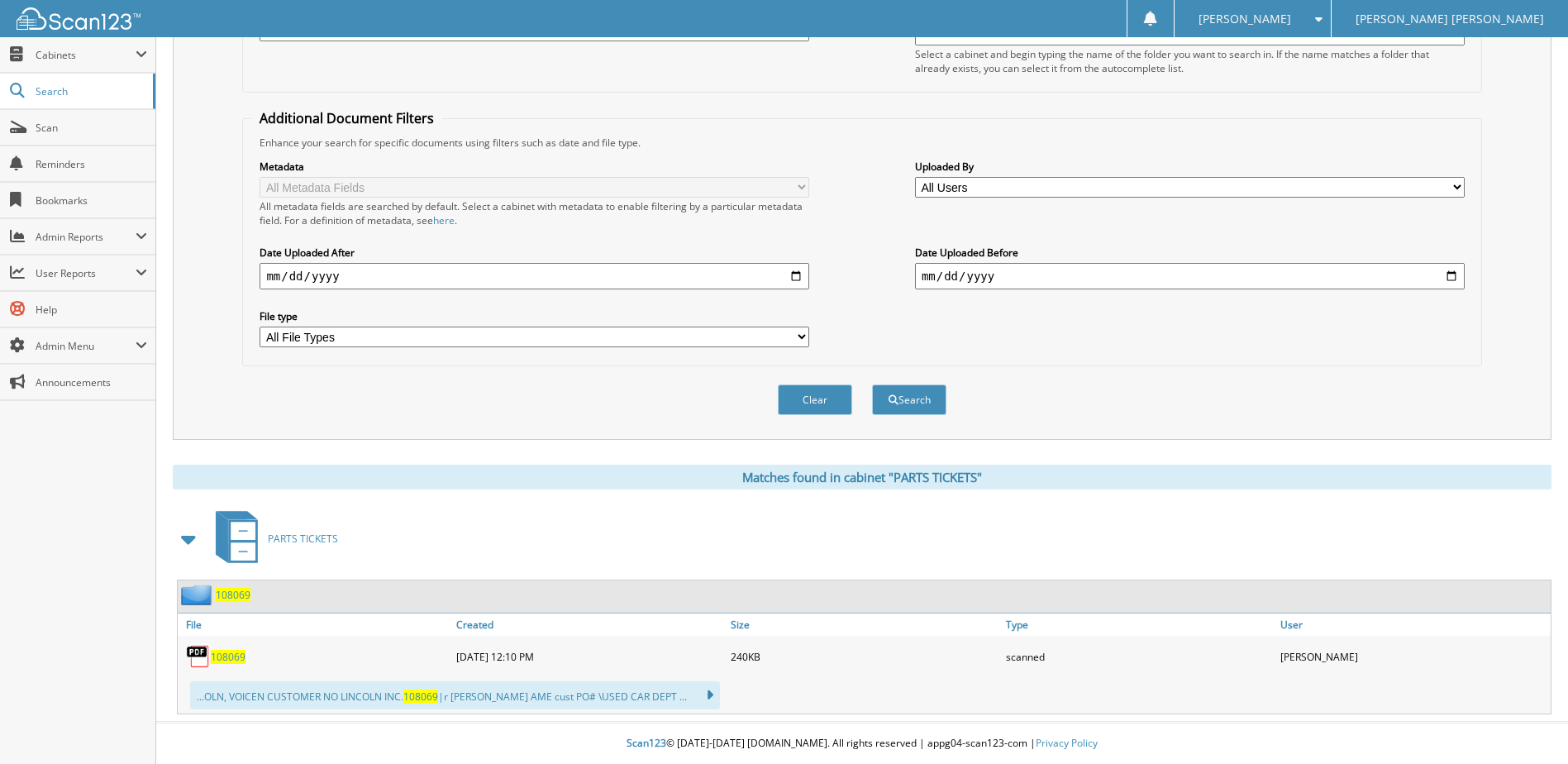
click at [231, 659] on span "108069" at bounding box center [228, 657] width 35 height 14
click at [211, 650] on link "108069" at bounding box center [228, 657] width 35 height 14
click at [732, 112] on fieldset "Additional Document Filters Enhance your search for specific documents using fi…" at bounding box center [861, 237] width 1239 height 257
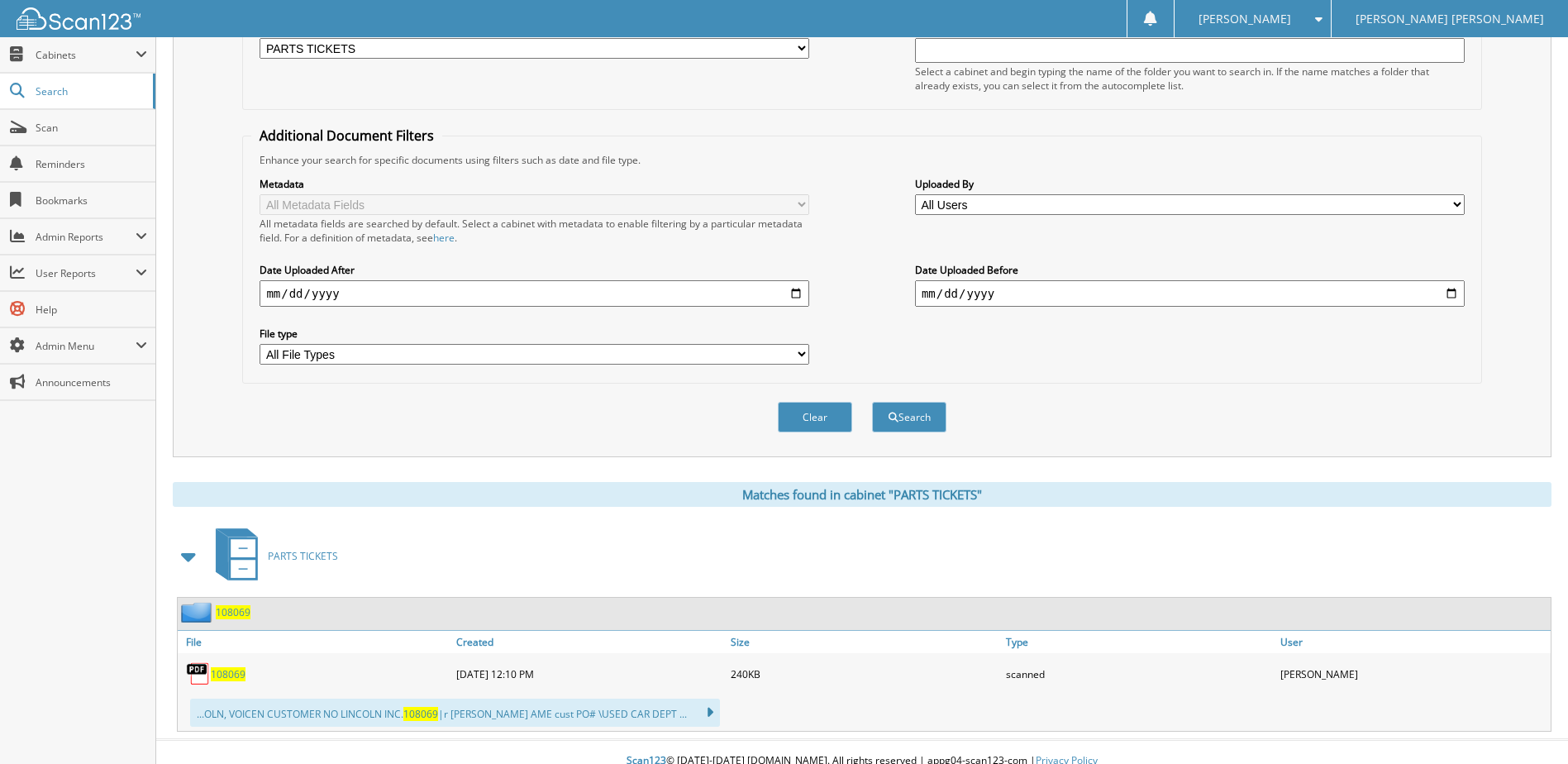
scroll to position [0, 0]
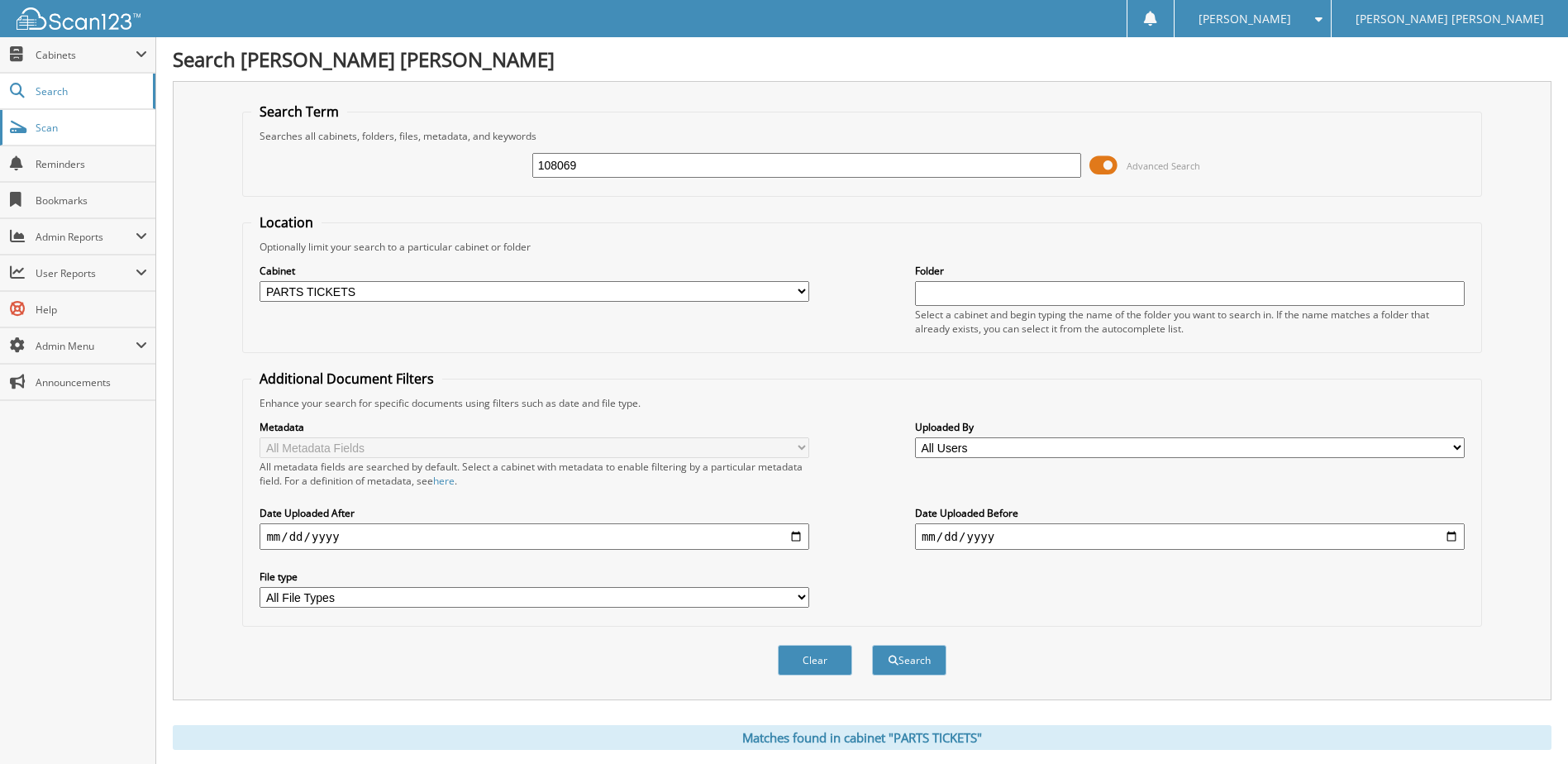
click at [54, 127] on span "Scan" at bounding box center [92, 127] width 112 height 14
